Goal: Information Seeking & Learning: Learn about a topic

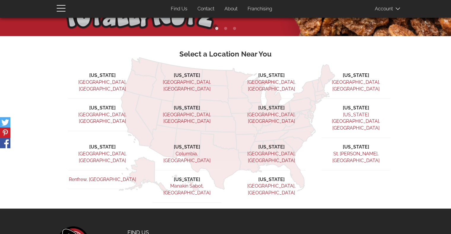
scroll to position [148, 0]
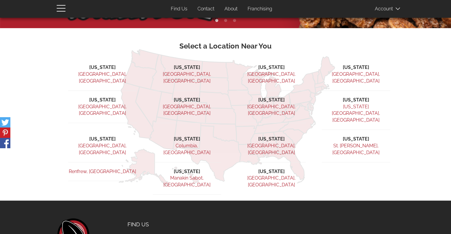
click at [269, 72] on link "[GEOGRAPHIC_DATA], [GEOGRAPHIC_DATA]" at bounding box center [271, 77] width 48 height 12
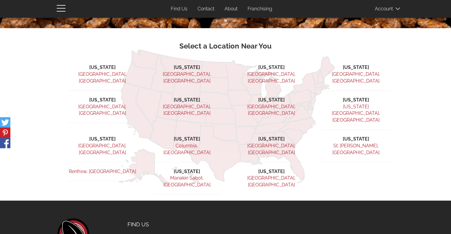
click at [269, 104] on link "Ridgefield, NJ" at bounding box center [271, 110] width 48 height 12
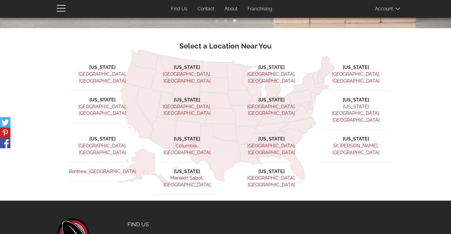
click at [273, 143] on link "Little Elm, TX" at bounding box center [271, 149] width 48 height 12
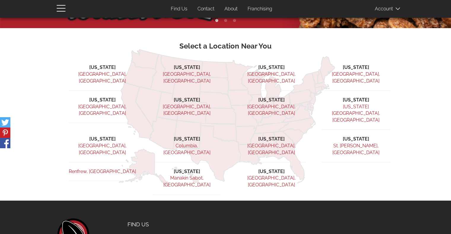
click at [271, 175] on link "Seattle, WA" at bounding box center [271, 181] width 48 height 12
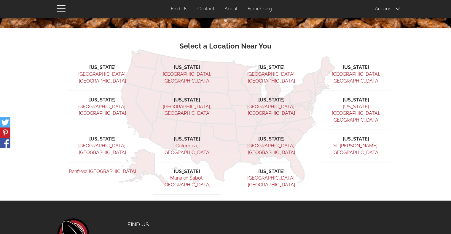
click at [361, 74] on link "Chelmsford, MA" at bounding box center [356, 77] width 48 height 12
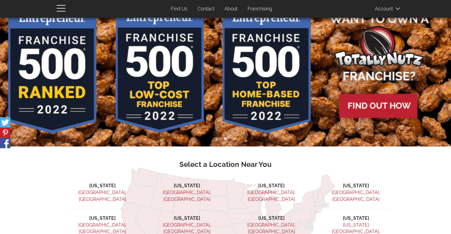
click at [257, 10] on link "Franchising" at bounding box center [259, 9] width 33 height 12
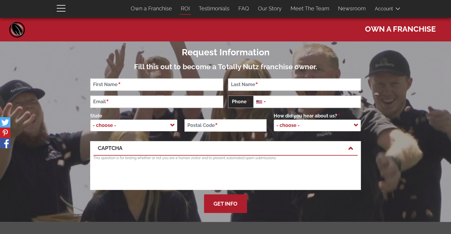
click at [187, 9] on link "ROI" at bounding box center [185, 8] width 18 height 12
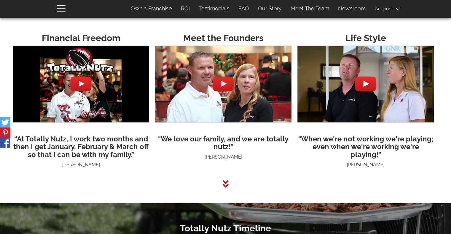
scroll to position [1525, 0]
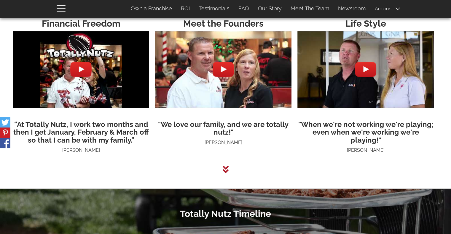
click at [224, 171] on icon at bounding box center [226, 169] width 6 height 9
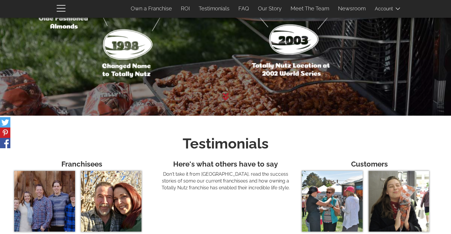
scroll to position [1742, 0]
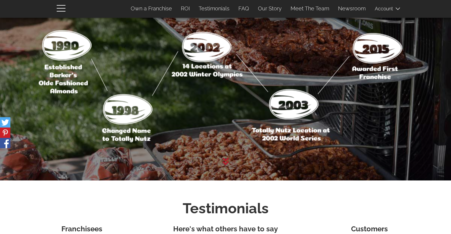
click at [301, 111] on img at bounding box center [225, 80] width 422 height 138
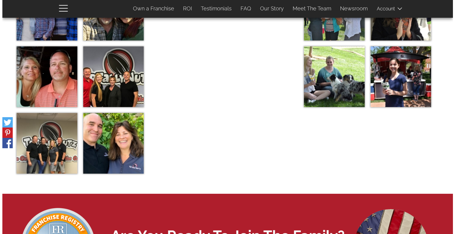
scroll to position [2008, 0]
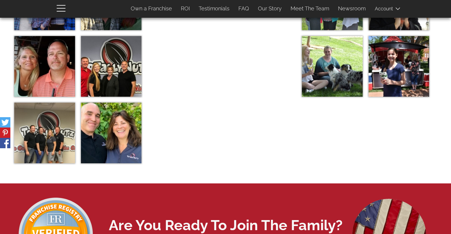
click at [106, 143] on img at bounding box center [111, 133] width 61 height 61
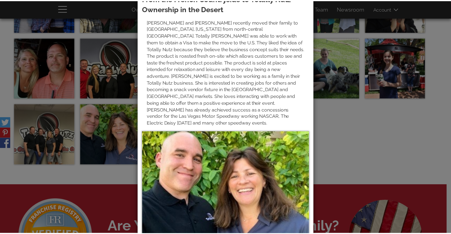
scroll to position [0, 0]
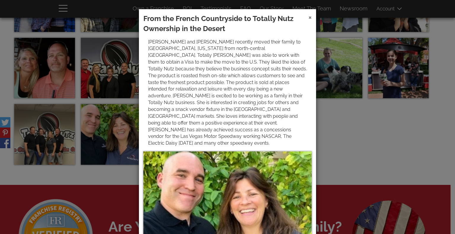
click at [308, 18] on span "×" at bounding box center [309, 17] width 3 height 9
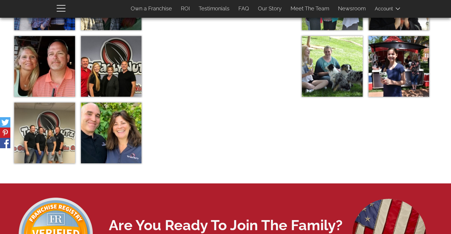
click at [57, 126] on img at bounding box center [44, 133] width 61 height 61
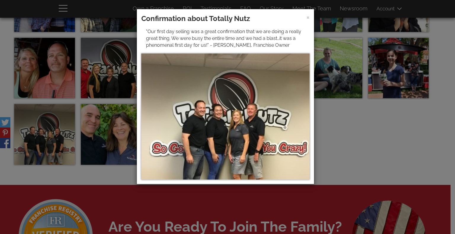
click at [305, 17] on h3 "Confirmation about Totally Nutz" at bounding box center [225, 19] width 168 height 10
click at [308, 18] on span "×" at bounding box center [307, 17] width 3 height 9
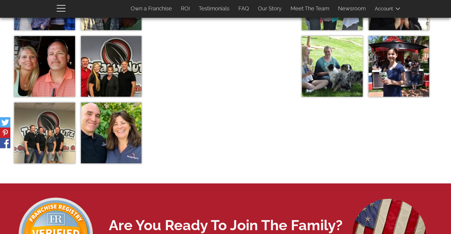
click at [127, 73] on img at bounding box center [111, 66] width 61 height 61
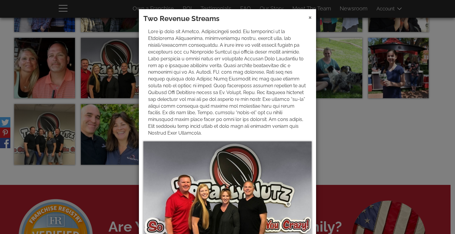
click at [308, 17] on span "×" at bounding box center [309, 17] width 3 height 9
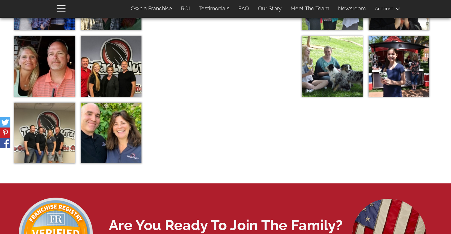
click at [36, 83] on img at bounding box center [44, 66] width 61 height 61
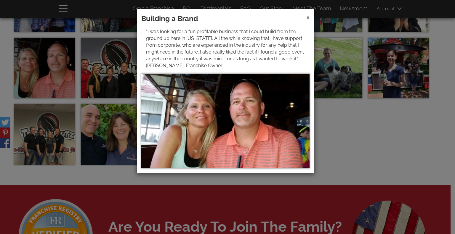
click at [308, 17] on span "×" at bounding box center [307, 17] width 3 height 9
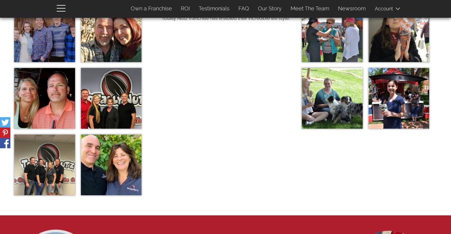
scroll to position [1920, 0]
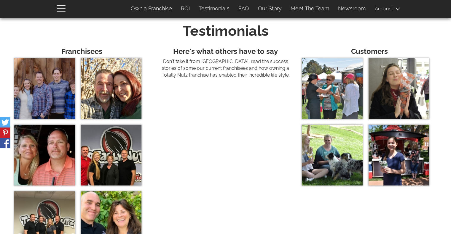
click at [108, 88] on img at bounding box center [111, 88] width 61 height 61
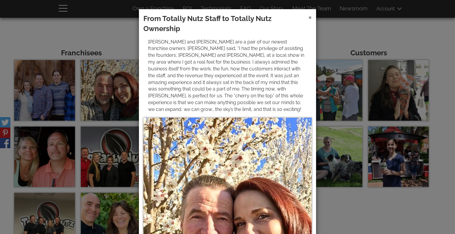
click at [308, 17] on span "×" at bounding box center [309, 17] width 3 height 9
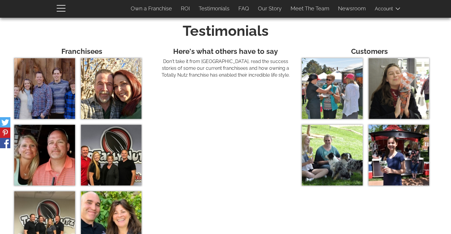
click at [49, 89] on img at bounding box center [44, 88] width 61 height 61
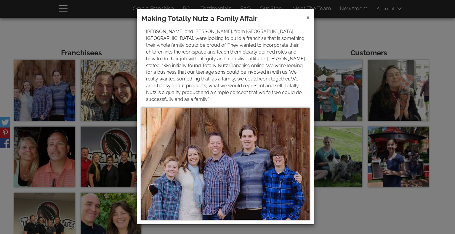
click at [308, 18] on span "×" at bounding box center [307, 17] width 3 height 9
